Goal: Find specific page/section: Find specific page/section

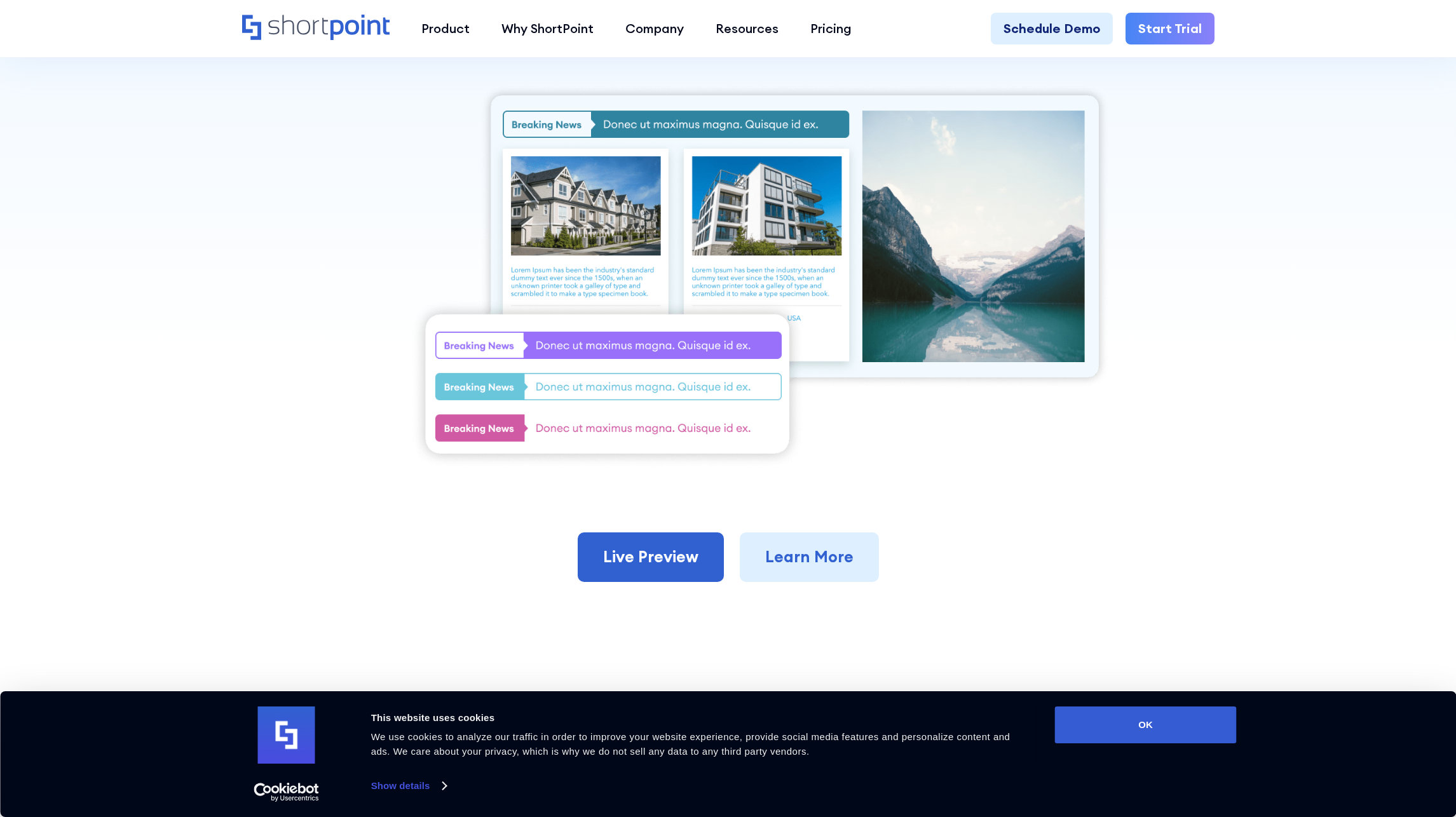
scroll to position [445, 0]
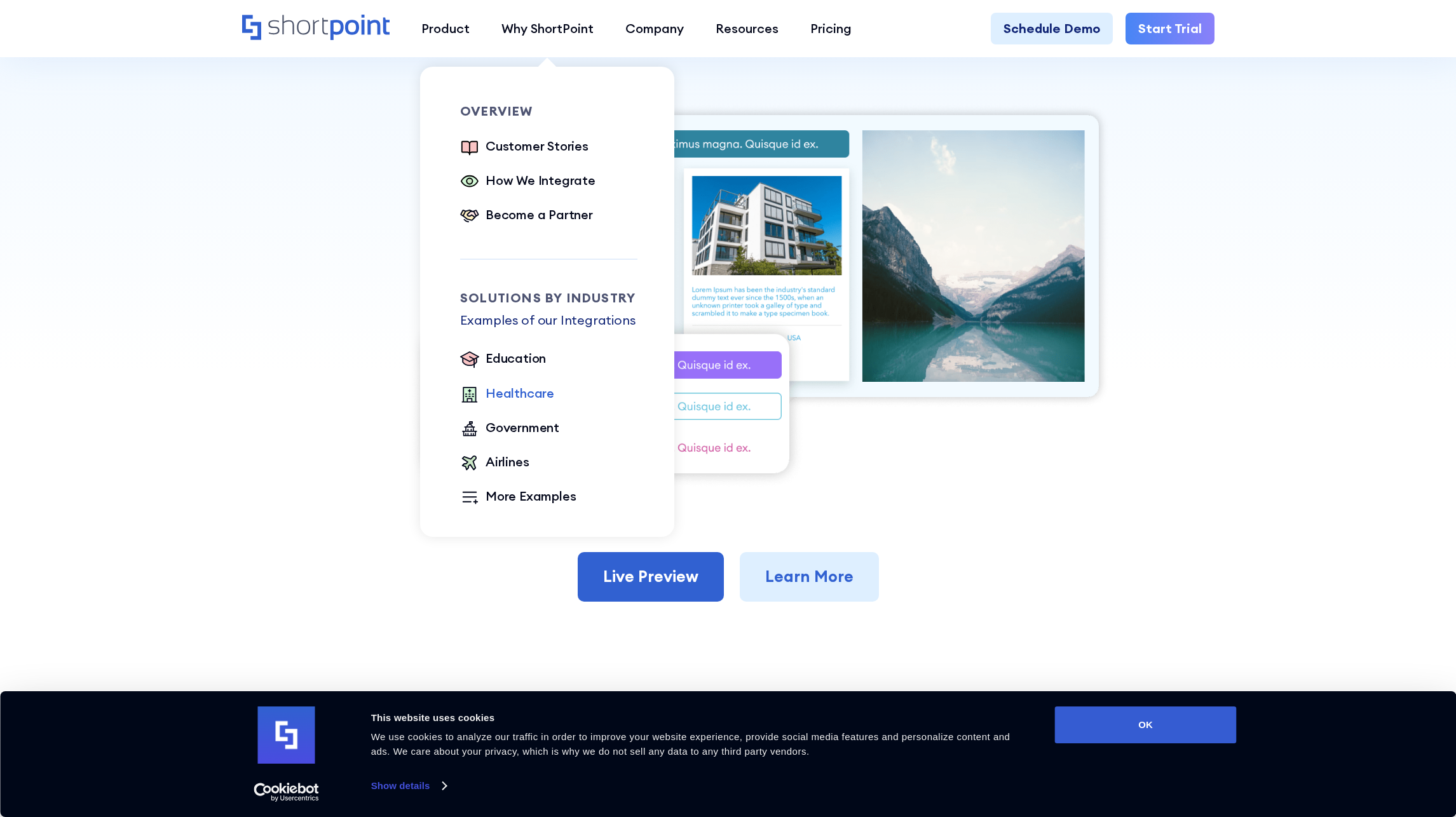
click at [531, 389] on div "Healthcare" at bounding box center [520, 393] width 69 height 19
